Goal: Information Seeking & Learning: Learn about a topic

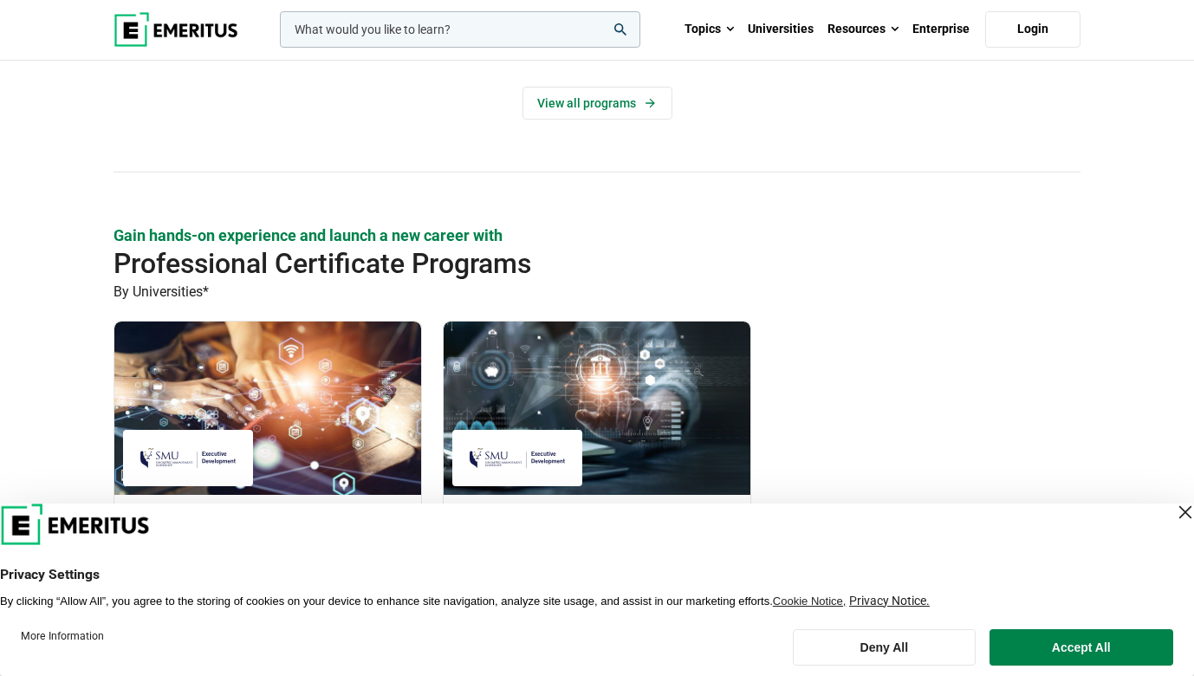
scroll to position [1375, 0]
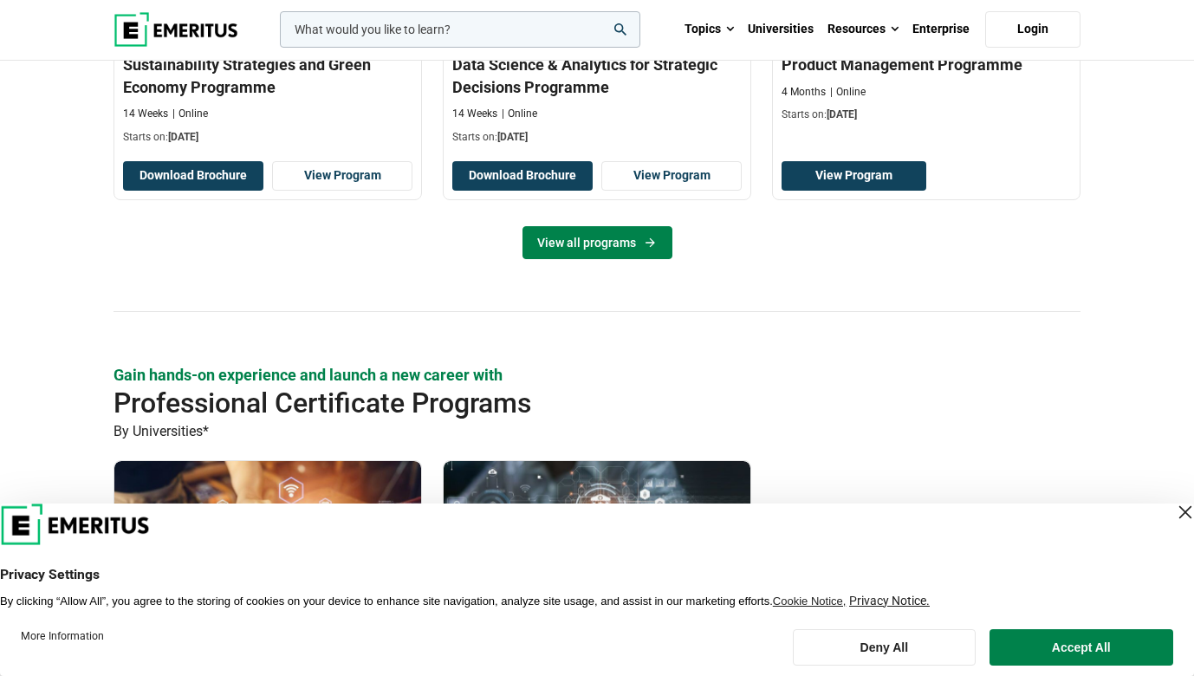
click at [565, 236] on link "View all programs" at bounding box center [597, 242] width 150 height 33
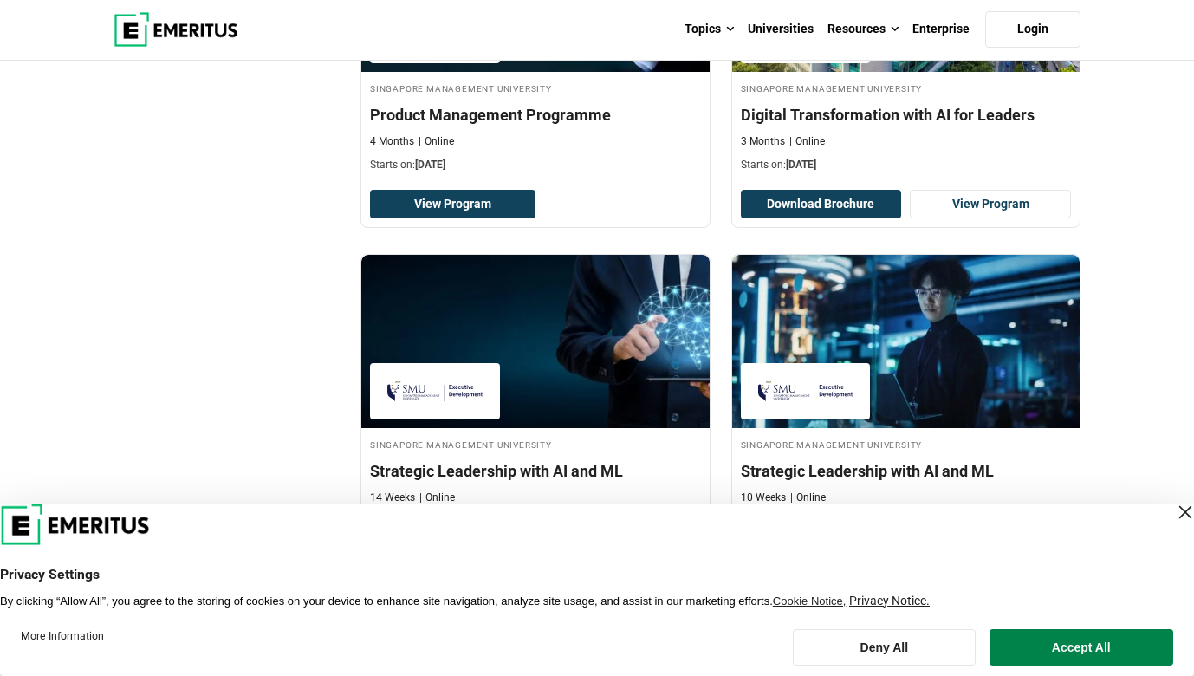
scroll to position [665, 0]
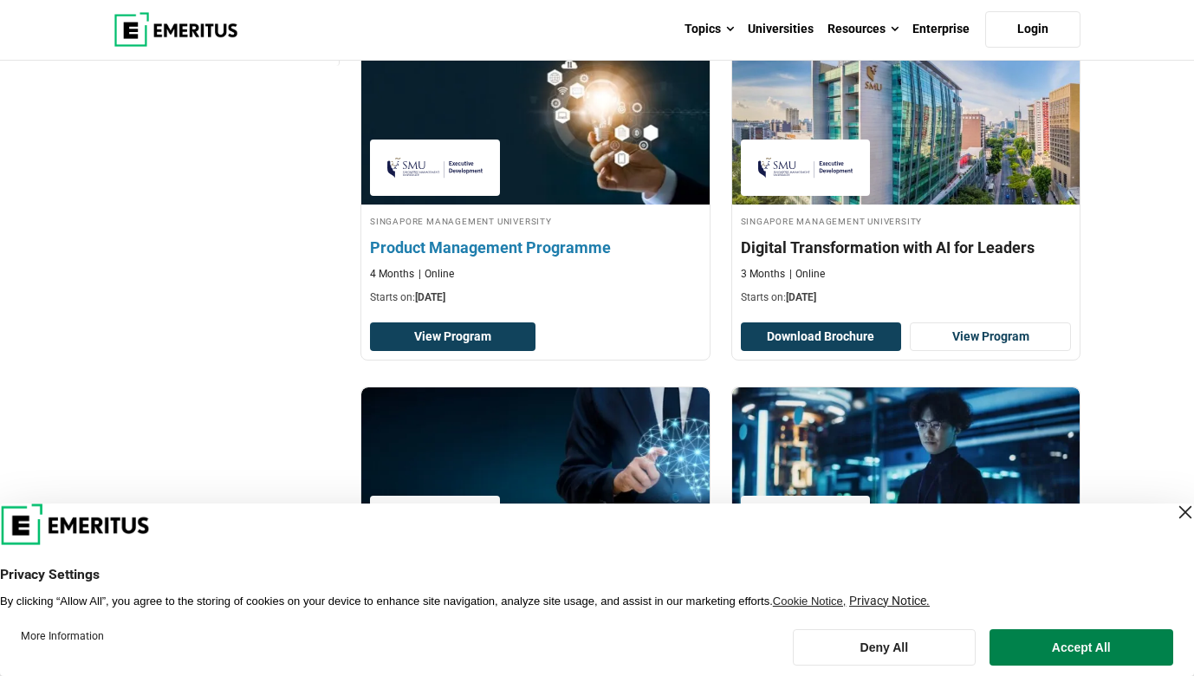
click at [479, 249] on h4 "Product Management Programme" at bounding box center [535, 247] width 331 height 22
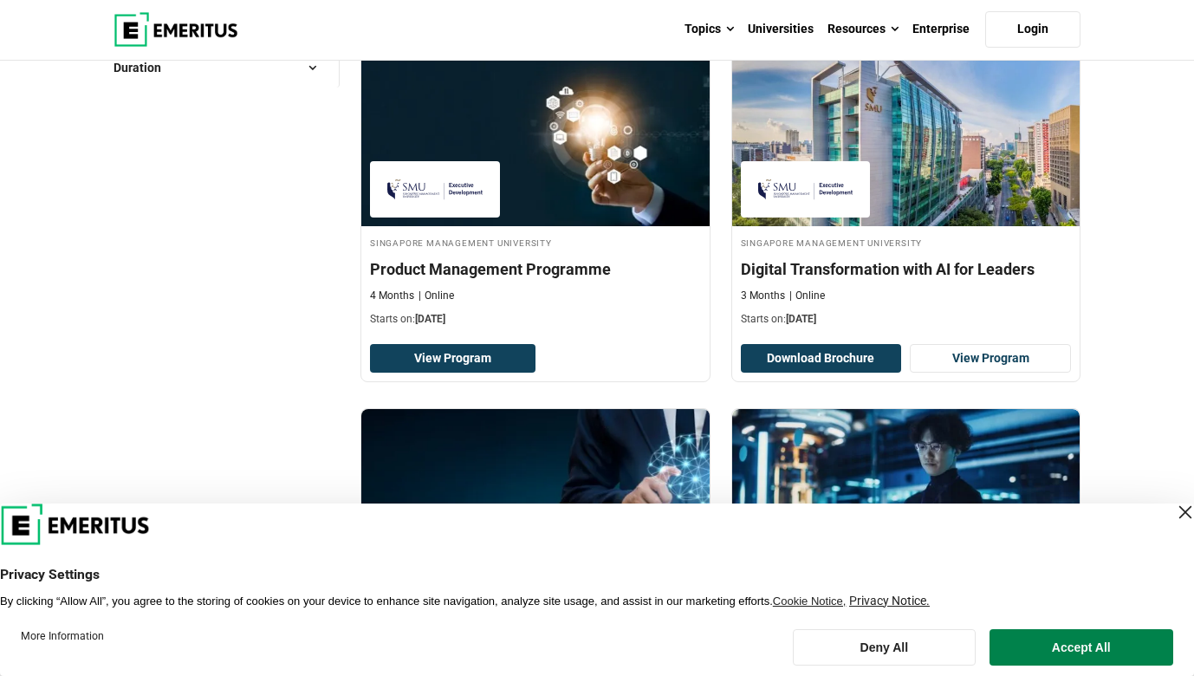
scroll to position [567, 0]
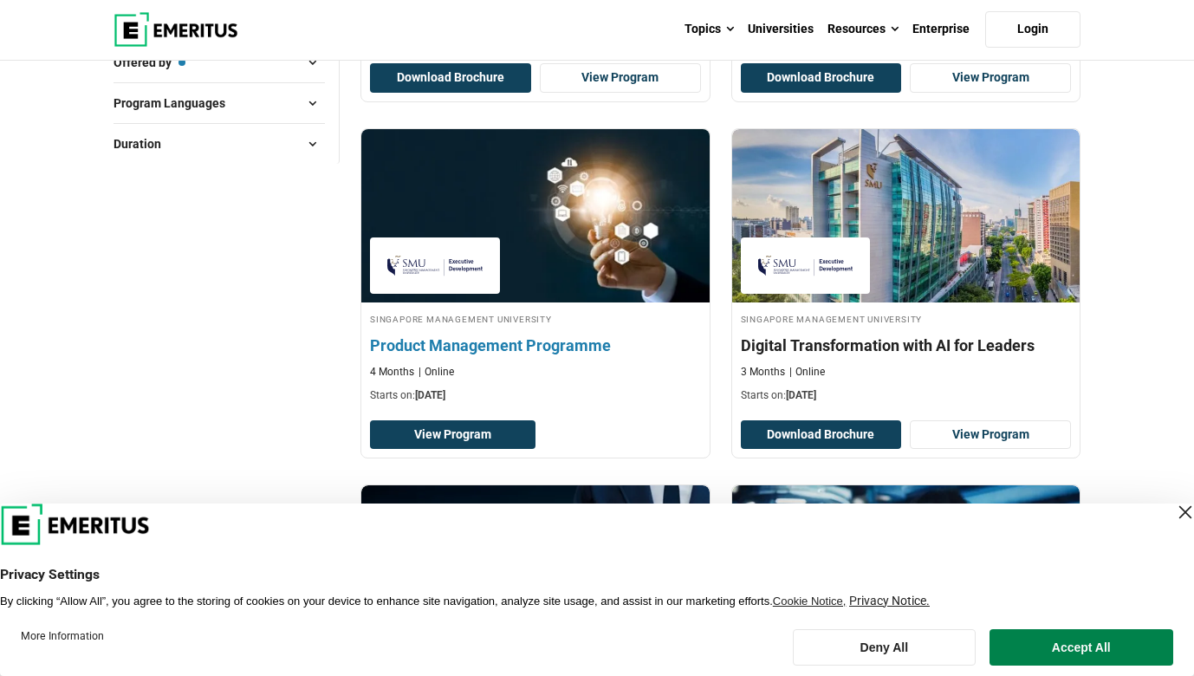
click at [597, 343] on h4 "Product Management Programme" at bounding box center [535, 345] width 331 height 22
